Goal: Task Accomplishment & Management: Manage account settings

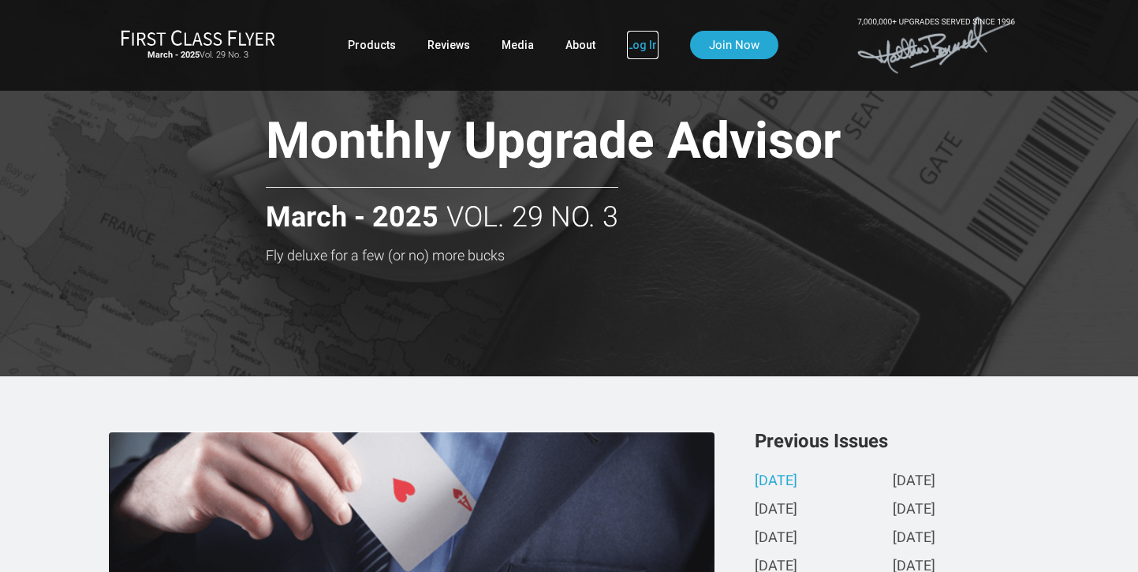
click at [643, 47] on link "Log In" at bounding box center [643, 45] width 32 height 28
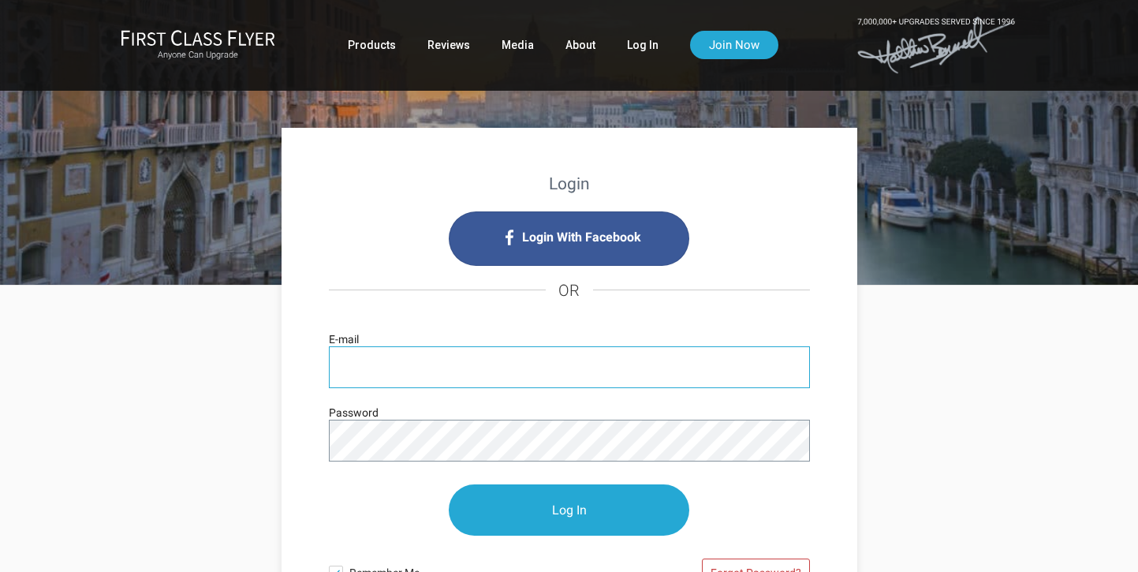
type input "[EMAIL_ADDRESS][DOMAIN_NAME]"
click at [810, 423] on div at bounding box center [669, 490] width 323 height 205
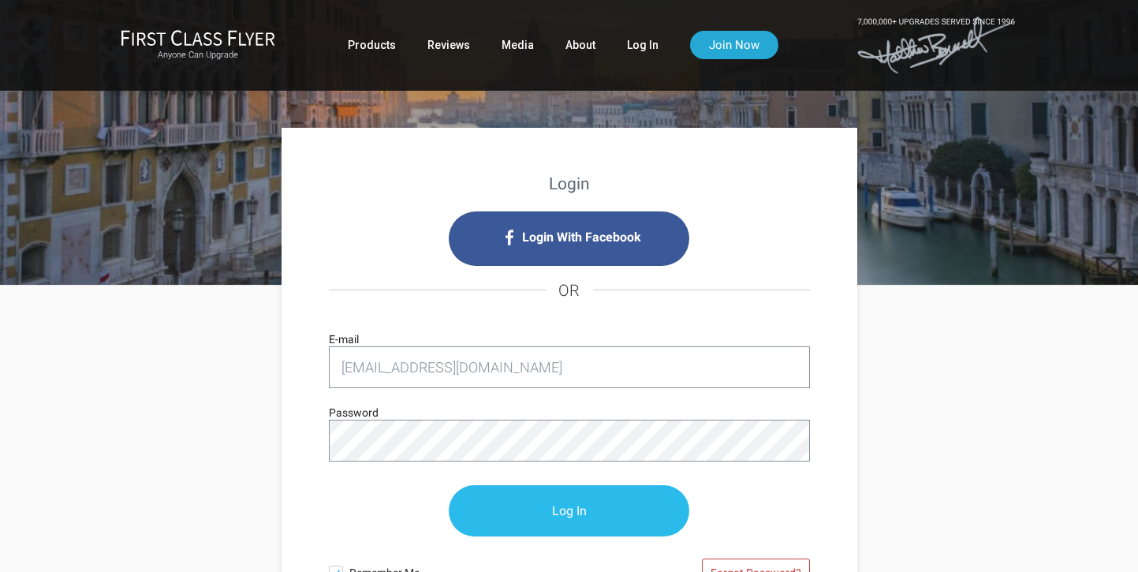
click at [555, 507] on input "Log In" at bounding box center [569, 510] width 241 height 51
click at [581, 515] on input "Log In" at bounding box center [569, 510] width 241 height 51
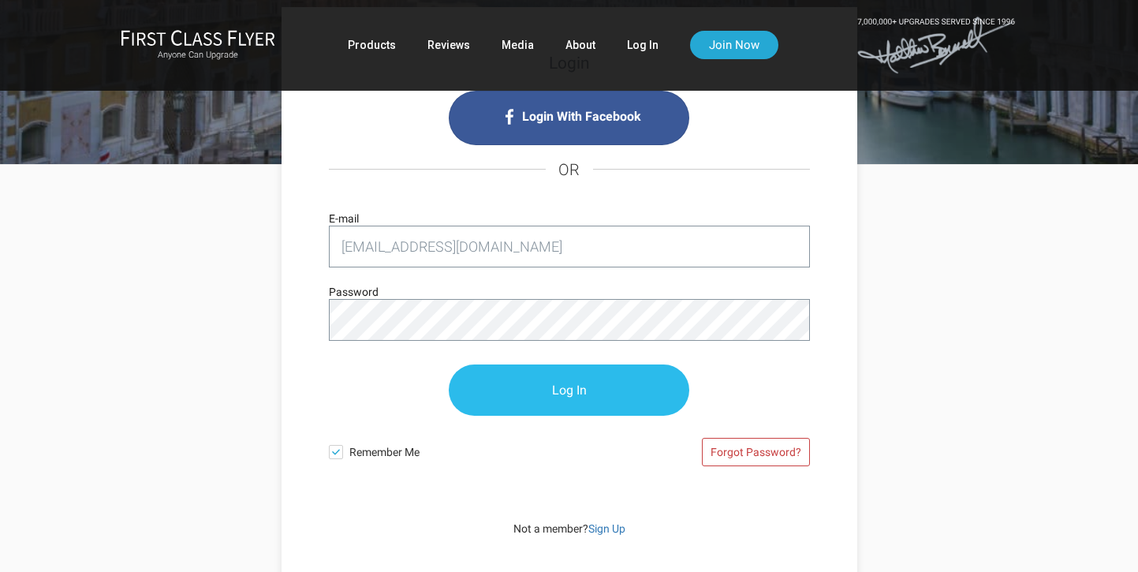
scroll to position [127, 0]
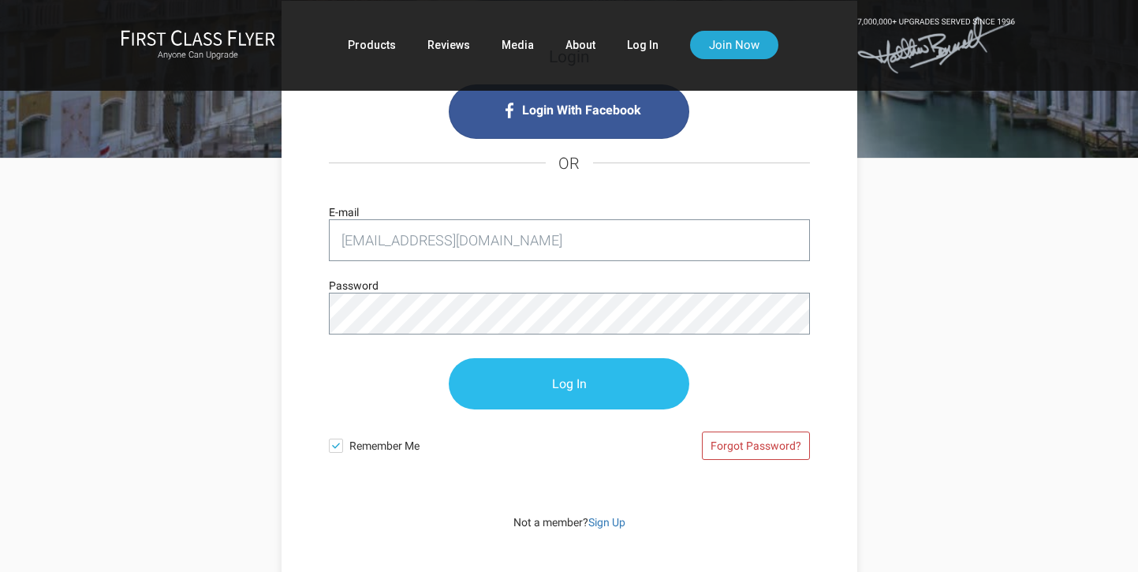
click at [550, 384] on input "Log In" at bounding box center [569, 383] width 241 height 51
